Goal: Navigation & Orientation: Find specific page/section

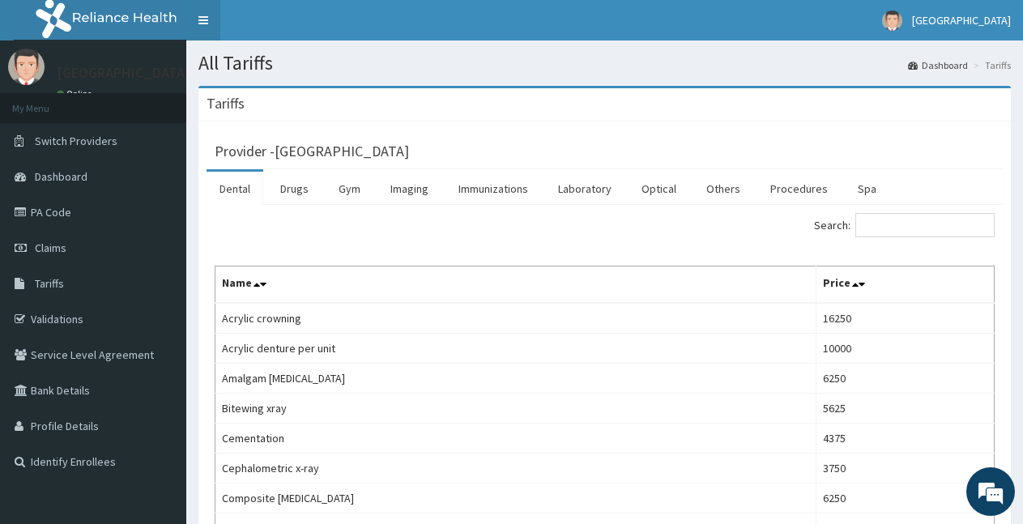
click at [199, 18] on link "Toggle navigation" at bounding box center [203, 20] width 34 height 41
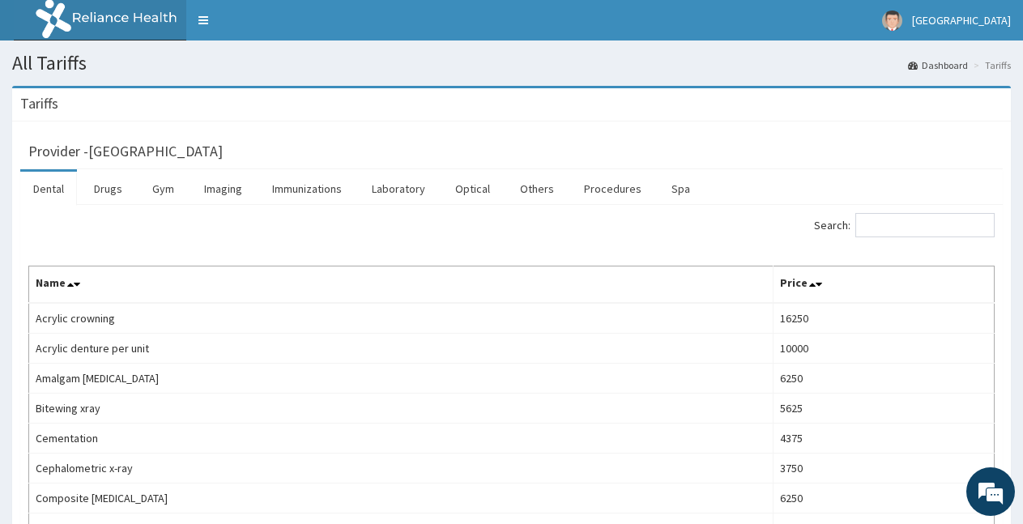
click at [938, 62] on link "Dashboard" at bounding box center [938, 65] width 60 height 14
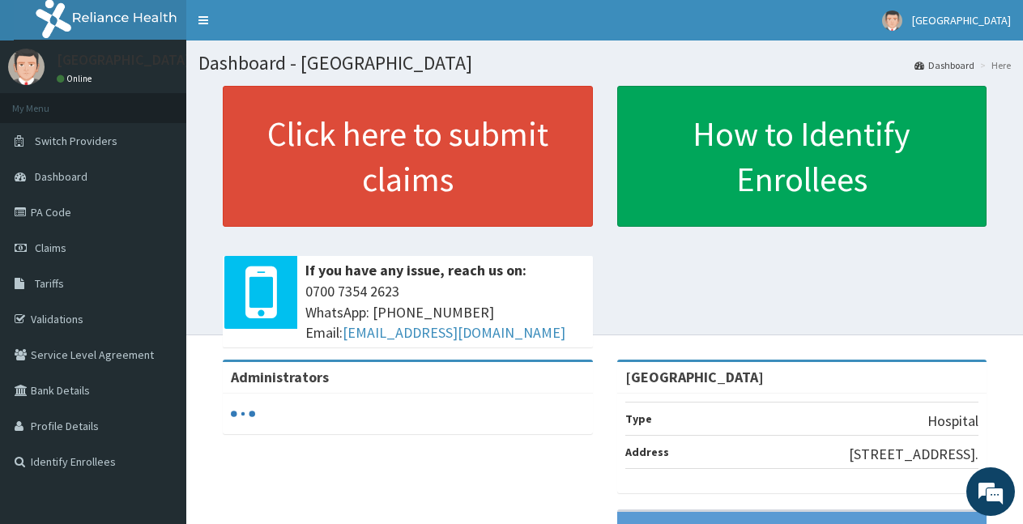
click at [32, 316] on link "Validations" at bounding box center [93, 319] width 186 height 36
